Goal: Navigation & Orientation: Find specific page/section

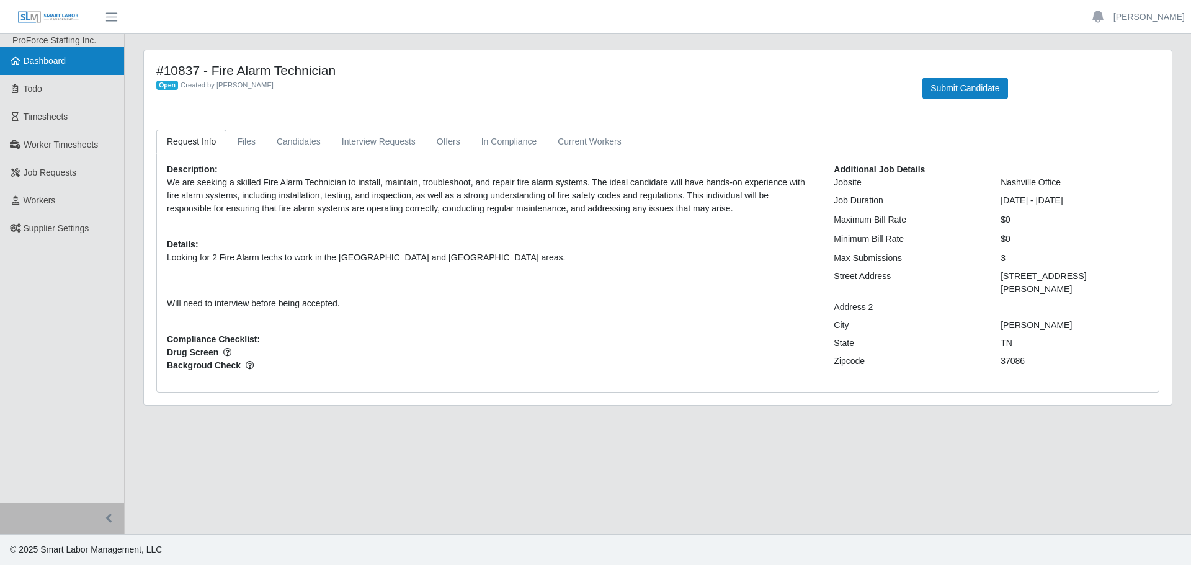
click at [45, 58] on span "Dashboard" at bounding box center [45, 61] width 43 height 10
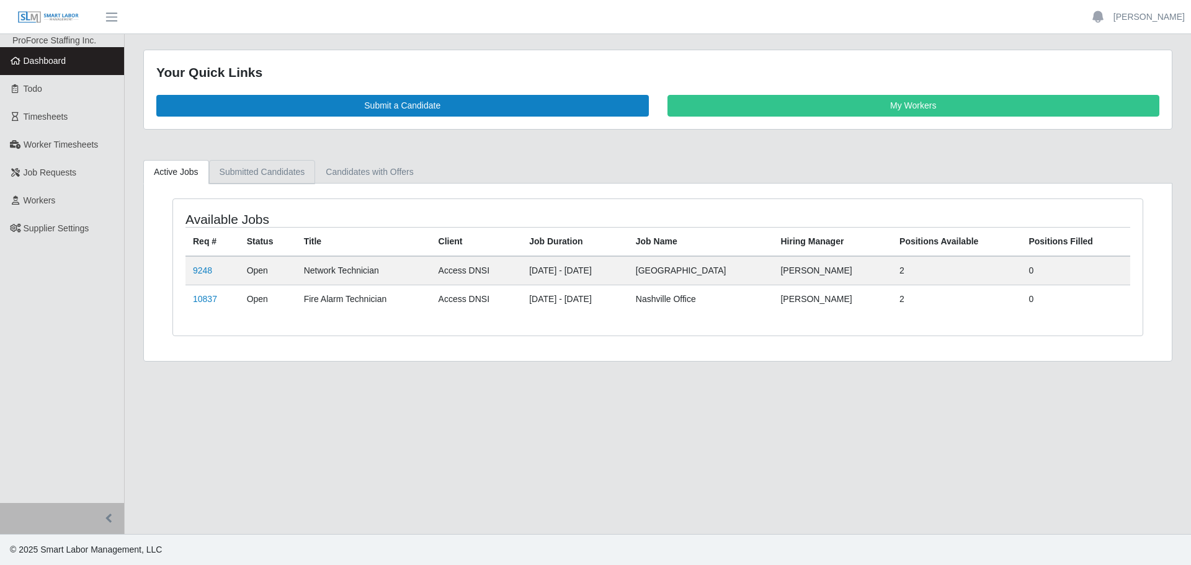
click at [289, 172] on link "Submitted Candidates" at bounding box center [262, 172] width 107 height 24
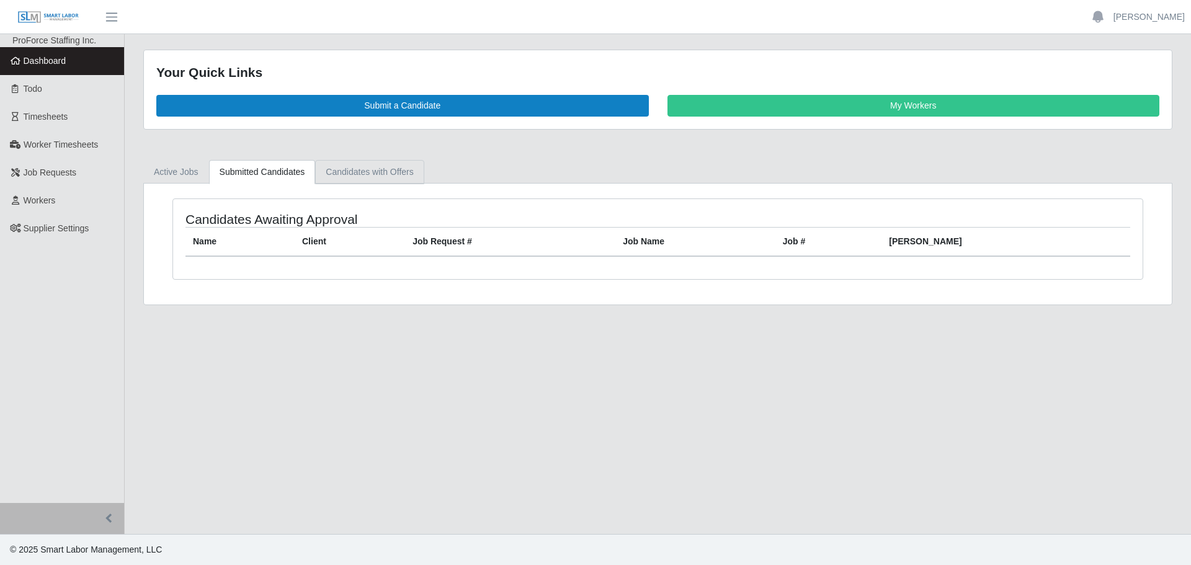
click at [388, 174] on link "Candidates with Offers" at bounding box center [369, 172] width 109 height 24
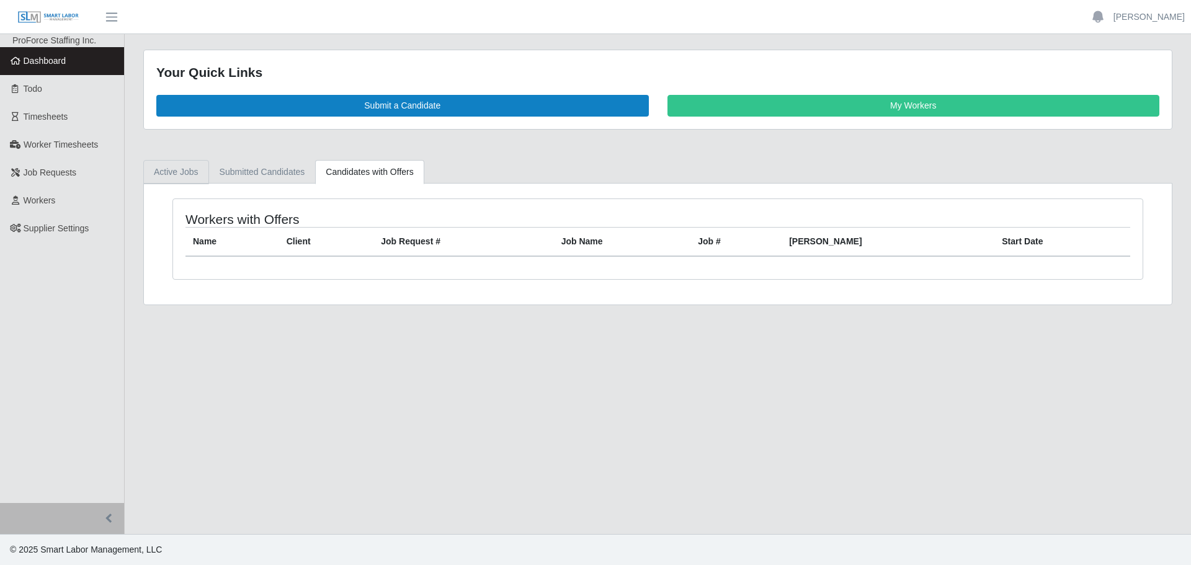
click at [167, 169] on link "Active Jobs" at bounding box center [176, 172] width 66 height 24
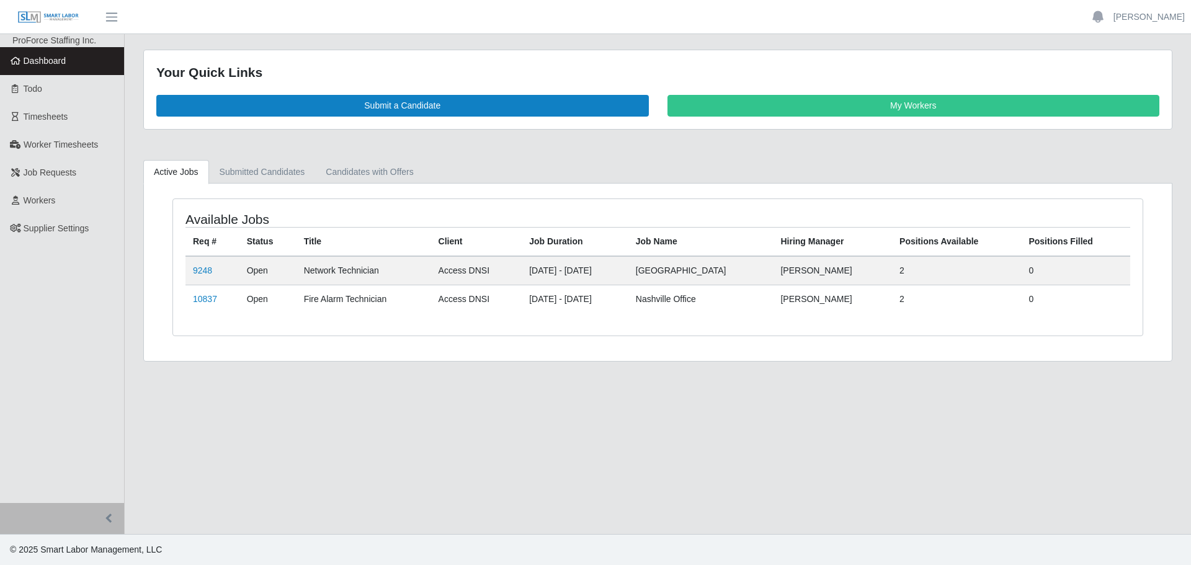
click at [53, 12] on img at bounding box center [48, 18] width 62 height 14
